Goal: Task Accomplishment & Management: Manage account settings

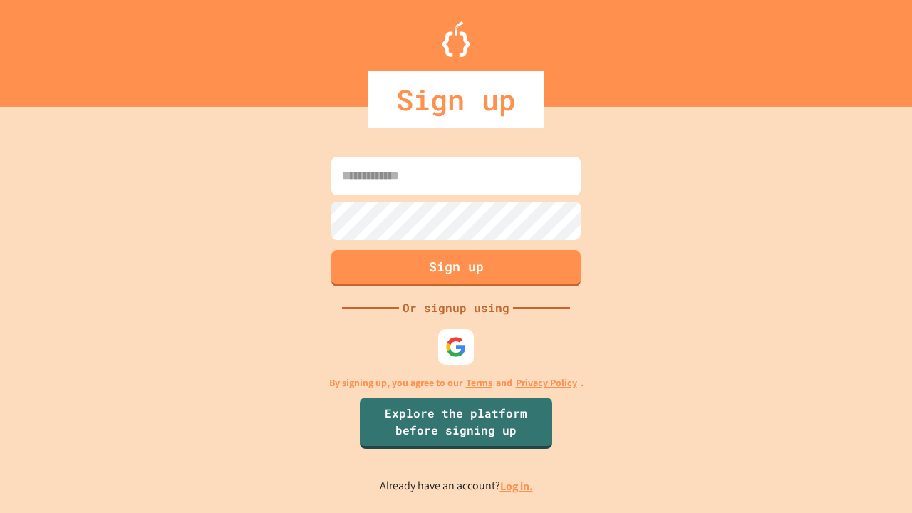
click at [518, 486] on link "Log in." at bounding box center [516, 486] width 33 height 15
